Goal: Information Seeking & Learning: Find specific fact

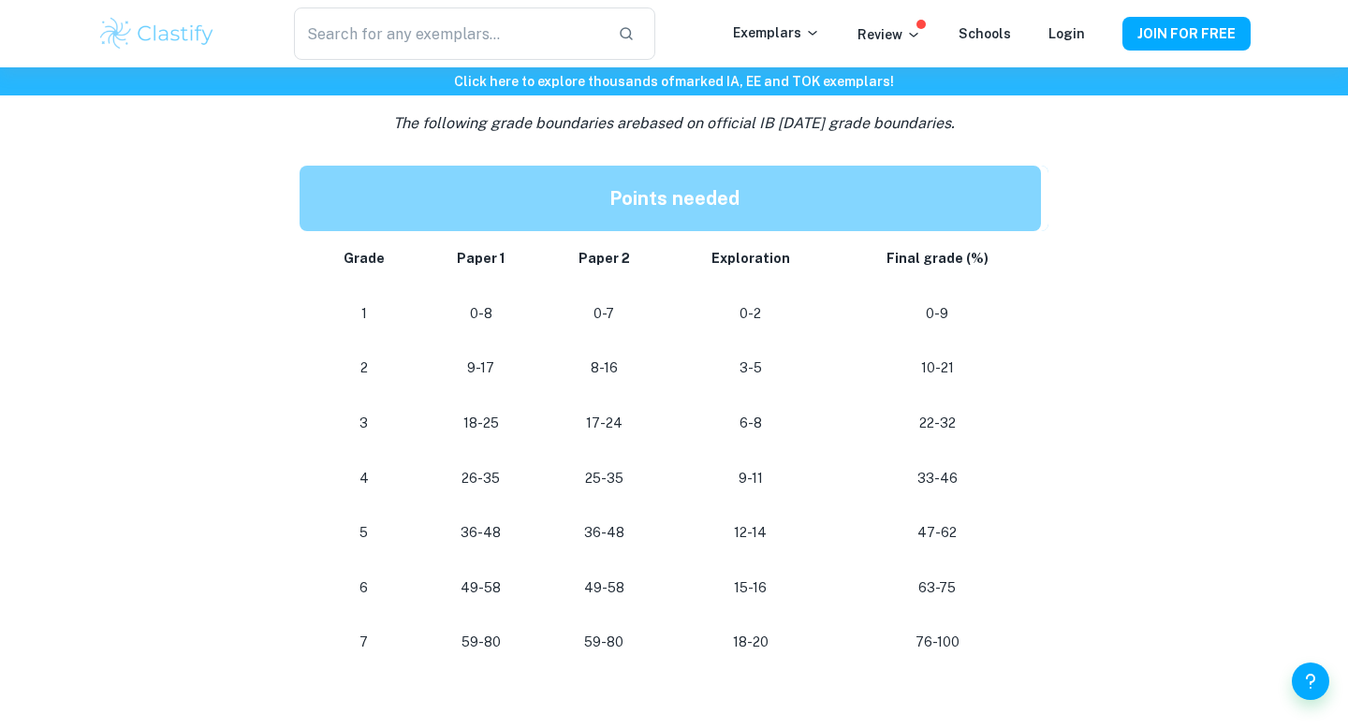
scroll to position [1578, 0]
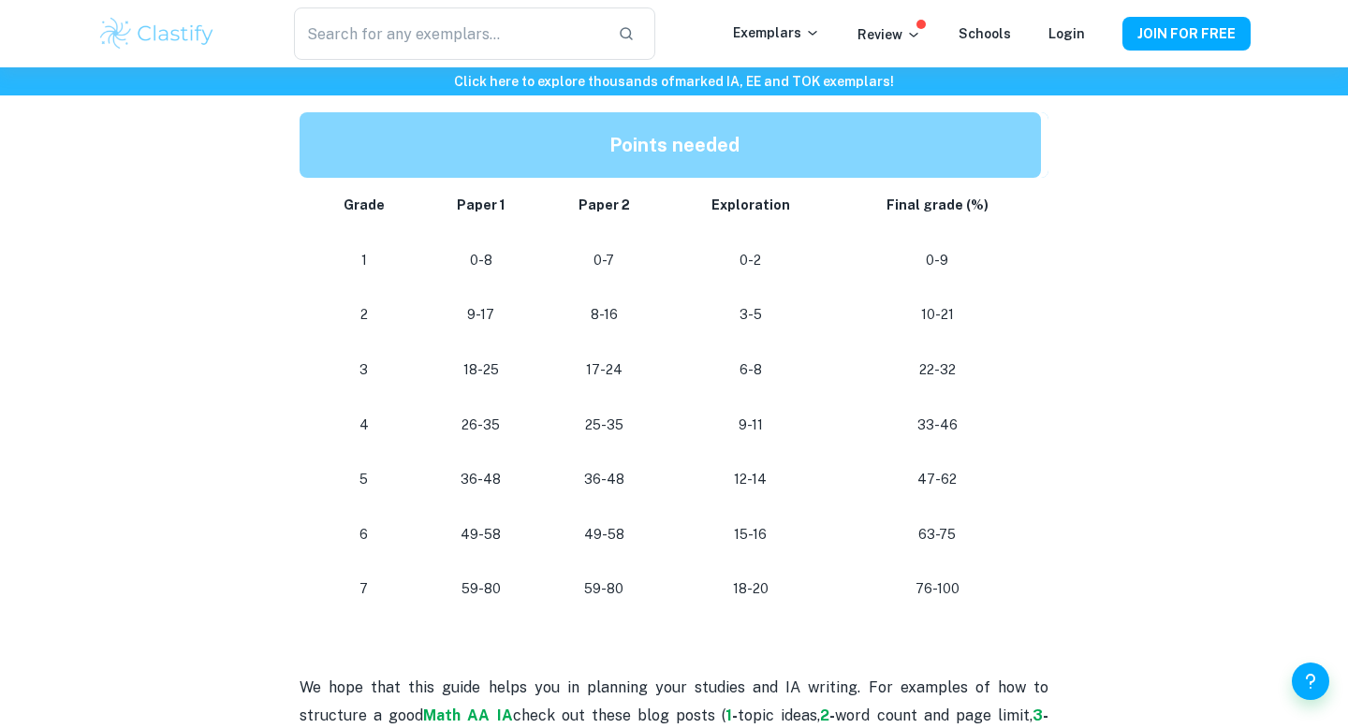
scroll to position [1614, 0]
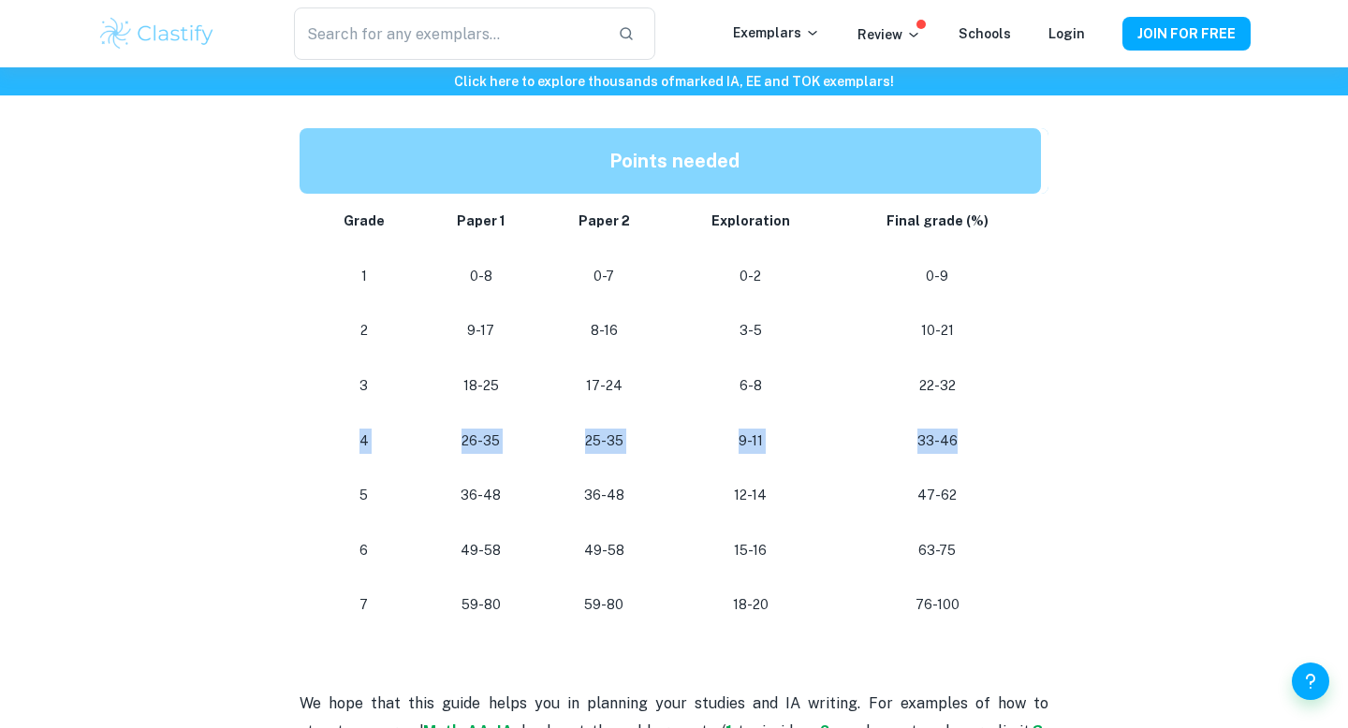
drag, startPoint x: 341, startPoint y: 438, endPoint x: 971, endPoint y: 436, distance: 630.0
click at [971, 436] on tr "4 26-35 25-35 9-11 33-46" at bounding box center [674, 441] width 749 height 55
